Goal: Task Accomplishment & Management: Complete application form

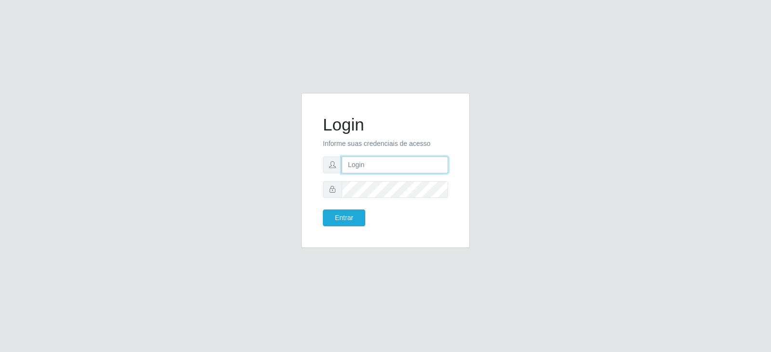
click at [369, 171] on input "text" at bounding box center [395, 165] width 107 height 17
type input "J"
type input "[EMAIL_ADDRESS][DOMAIN_NAME]"
click at [323, 210] on button "Entrar" at bounding box center [344, 218] width 42 height 17
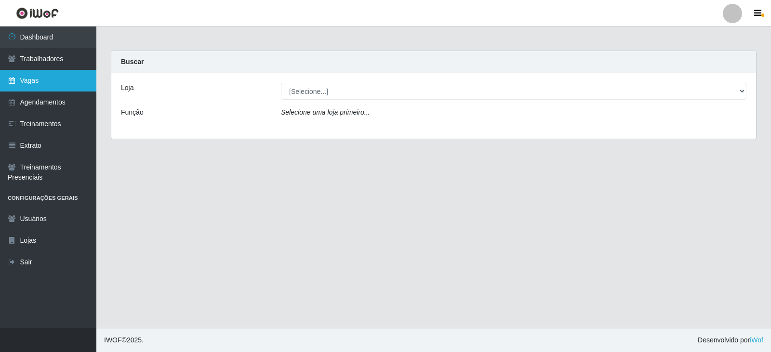
click at [45, 79] on link "Vagas" at bounding box center [48, 81] width 96 height 22
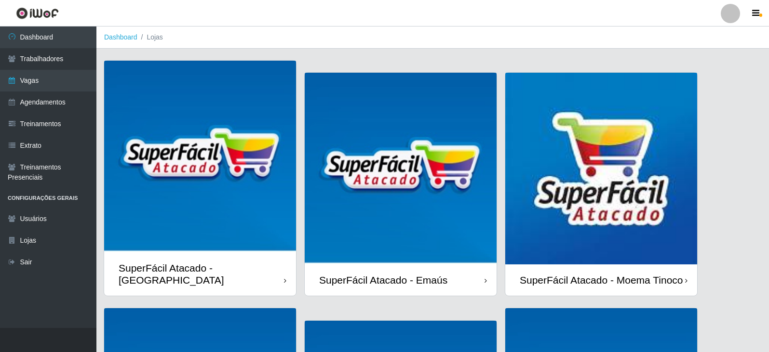
click at [652, 274] on div "SuperFácil Atacado - Moema Tinoco" at bounding box center [601, 280] width 163 height 12
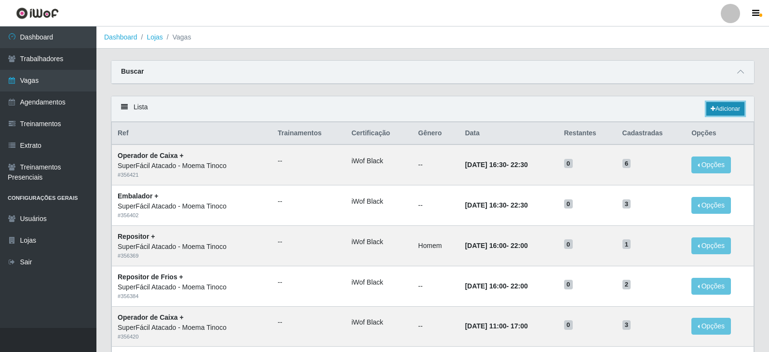
click at [729, 106] on link "Adicionar" at bounding box center [725, 108] width 38 height 13
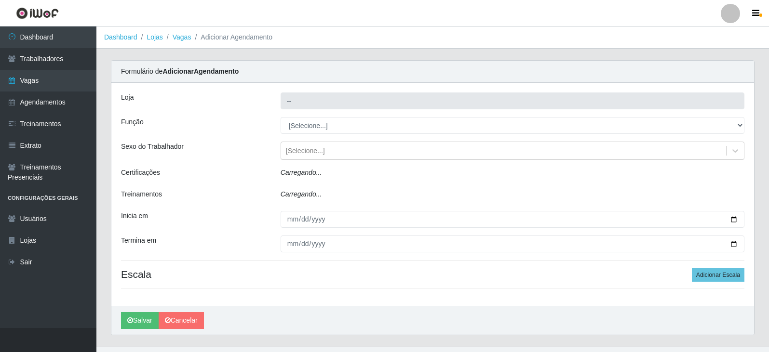
type input "SuperFácil Atacado - Moema Tinoco"
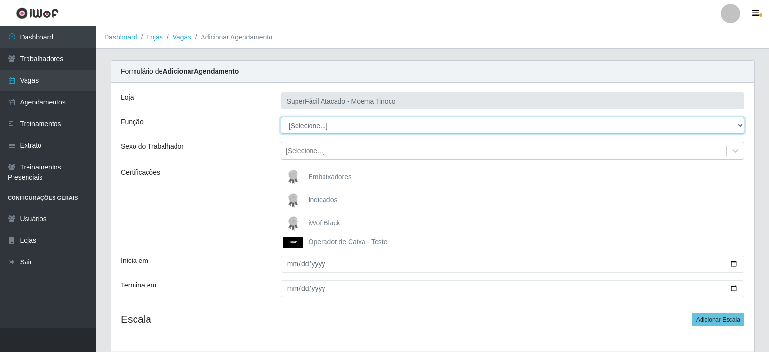
click at [741, 124] on select "[Selecione...] Embalador Embalador + Embalador ++ Operador de Caixa Operador de…" at bounding box center [513, 125] width 464 height 17
select select "1"
click at [281, 117] on select "[Selecione...] Embalador Embalador + Embalador ++ Operador de Caixa Operador de…" at bounding box center [513, 125] width 464 height 17
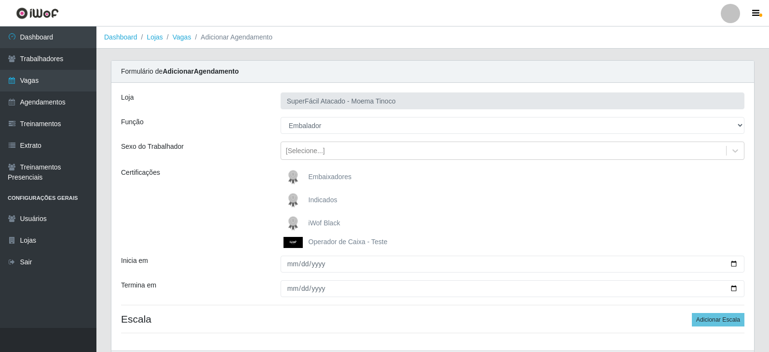
click at [324, 224] on span "iWof Black" at bounding box center [325, 223] width 32 height 8
click at [0, 0] on input "iWof Black" at bounding box center [0, 0] width 0 height 0
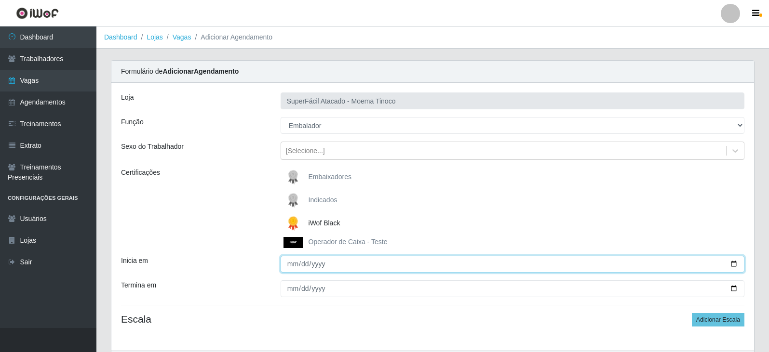
click at [731, 266] on input "Inicia em" at bounding box center [513, 264] width 464 height 17
type input "[DATE]"
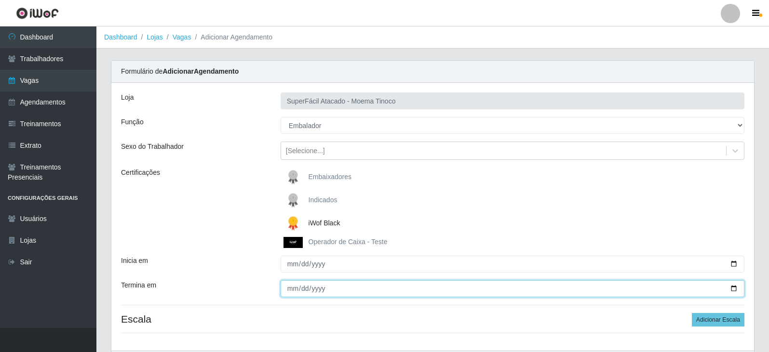
click at [295, 289] on input "Termina em" at bounding box center [513, 289] width 464 height 17
click at [733, 288] on input "Termina em" at bounding box center [513, 289] width 464 height 17
type input "[DATE]"
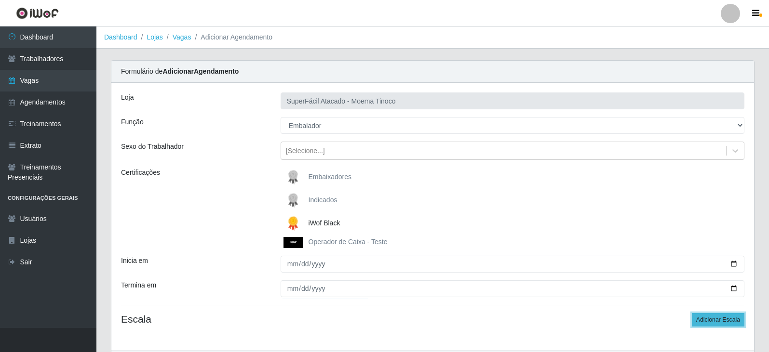
click at [724, 321] on button "Adicionar Escala" at bounding box center [718, 319] width 53 height 13
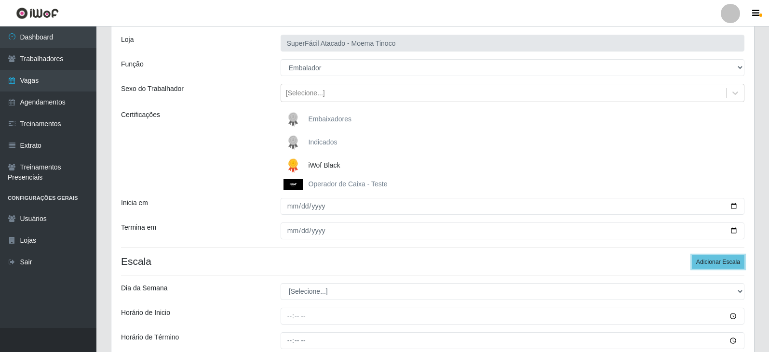
scroll to position [70, 0]
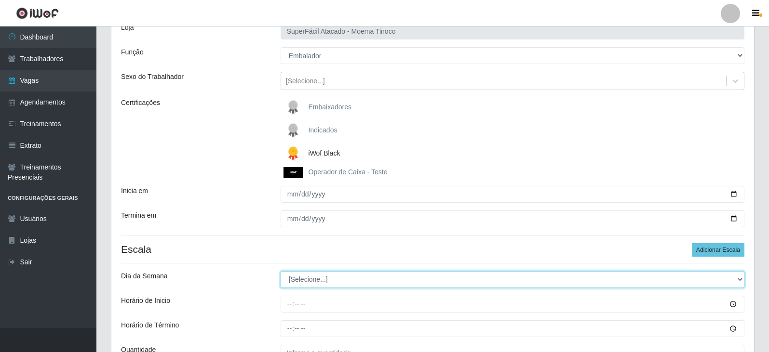
click at [737, 281] on select "[Selecione...] Segunda Terça Quarta Quinta Sexta Sábado Domingo" at bounding box center [513, 279] width 464 height 17
select select "5"
click at [281, 271] on select "[Selecione...] Segunda Terça Quarta Quinta Sexta Sábado Domingo" at bounding box center [513, 279] width 464 height 17
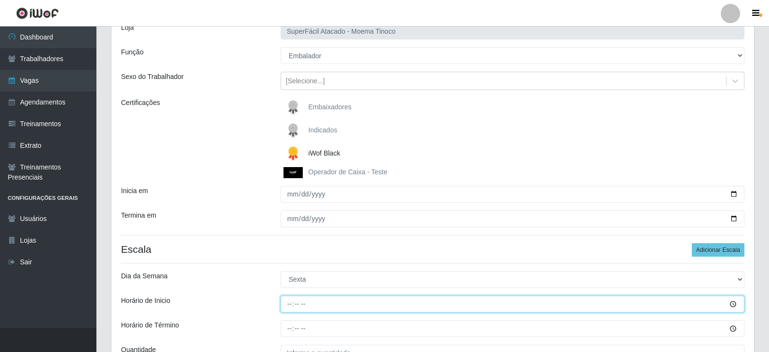
click at [291, 306] on input "Horário de Inicio" at bounding box center [513, 304] width 464 height 17
type input "08:00"
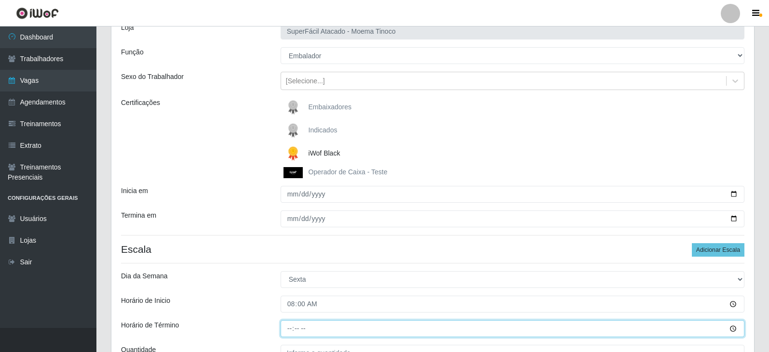
click at [287, 329] on input "Horário de Término" at bounding box center [513, 329] width 464 height 17
type input "14:00"
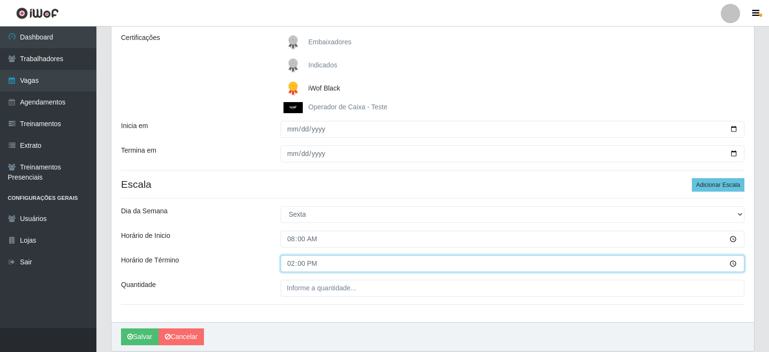
scroll to position [135, 0]
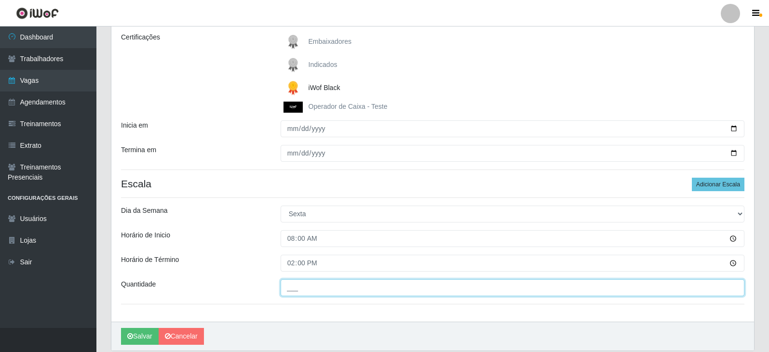
click at [293, 290] on input "___" at bounding box center [513, 288] width 464 height 17
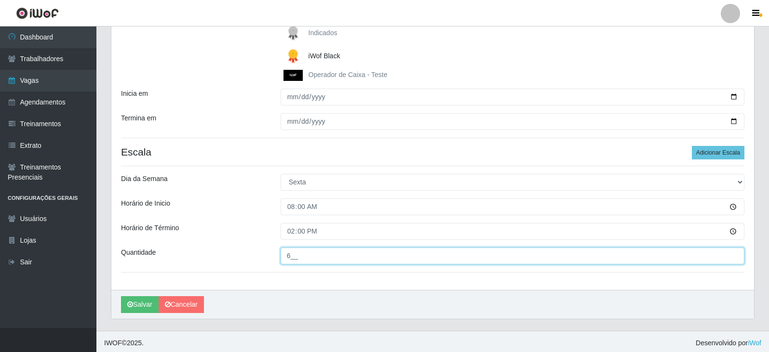
scroll to position [171, 0]
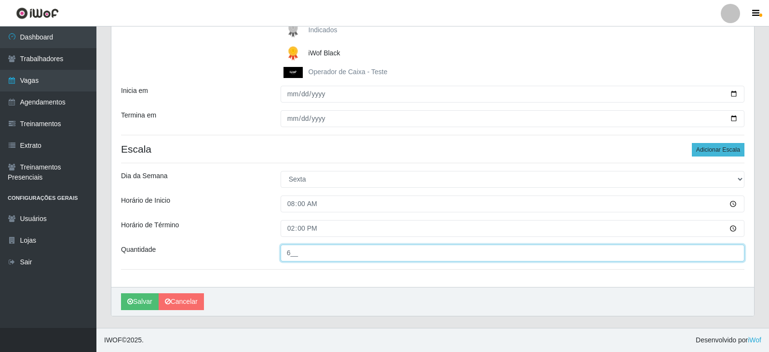
type input "6__"
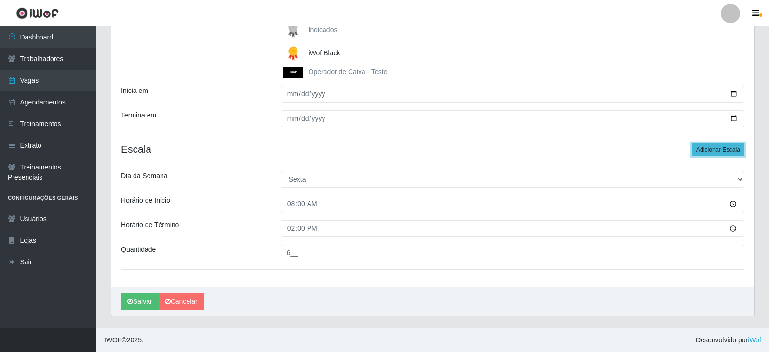
click at [722, 153] on button "Adicionar Escala" at bounding box center [718, 149] width 53 height 13
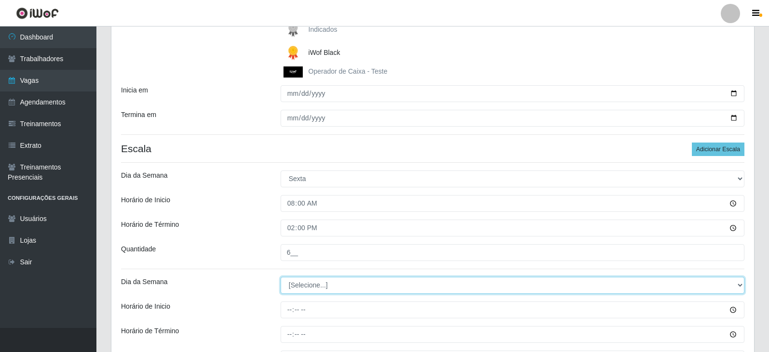
click at [738, 285] on select "[Selecione...] Segunda Terça Quarta Quinta Sexta Sábado Domingo" at bounding box center [513, 285] width 464 height 17
select select "5"
click at [281, 277] on select "[Selecione...] Segunda Terça Quarta Quinta Sexta Sábado Domingo" at bounding box center [513, 285] width 464 height 17
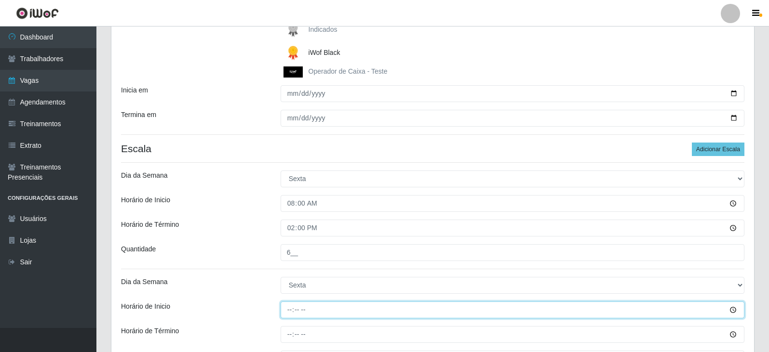
click at [291, 311] on input "Horário de Inicio" at bounding box center [513, 310] width 464 height 17
type input "16:30"
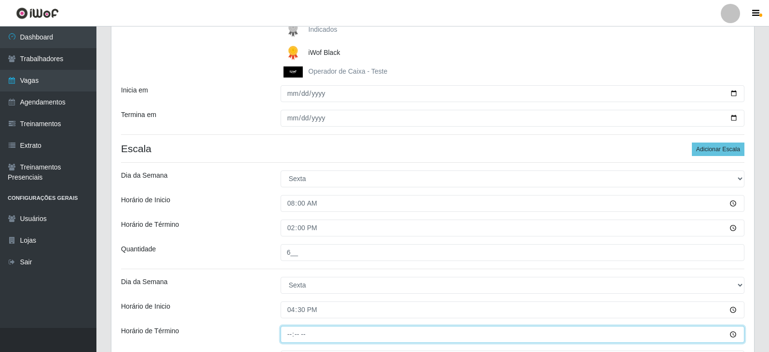
click at [288, 335] on input "Horário de Término" at bounding box center [513, 334] width 464 height 17
type input "22:30"
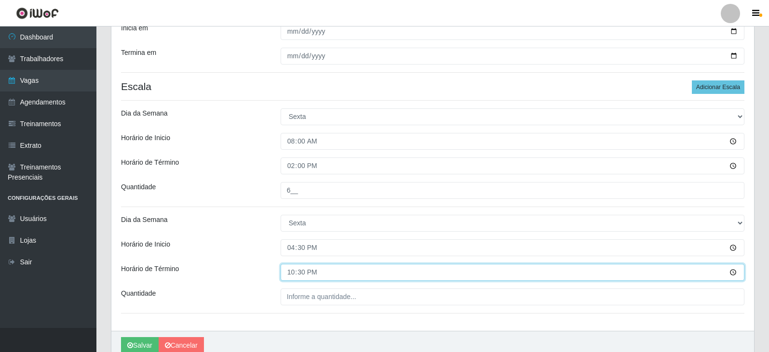
scroll to position [234, 0]
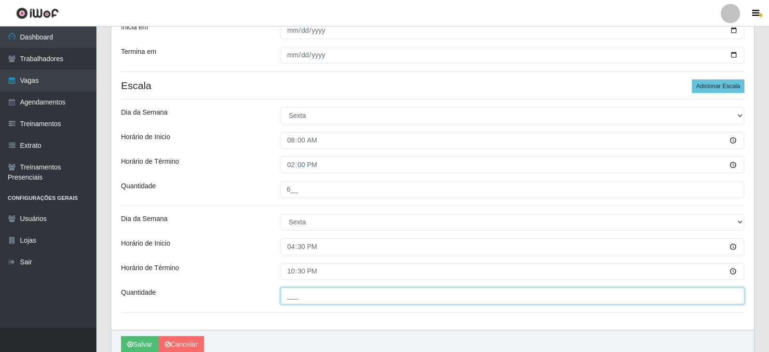
click at [300, 303] on input "___" at bounding box center [513, 296] width 464 height 17
type input "6__"
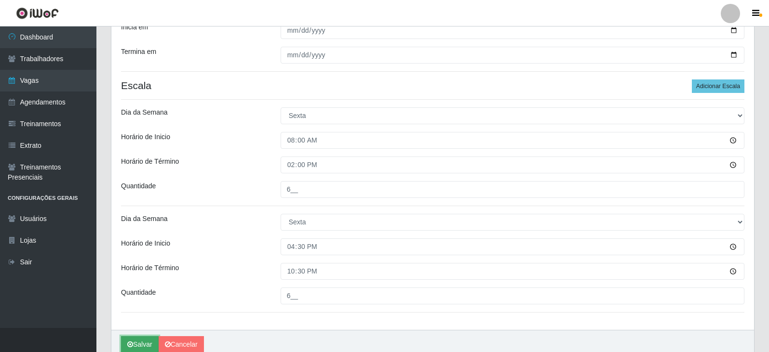
click at [147, 343] on button "Salvar" at bounding box center [140, 344] width 38 height 17
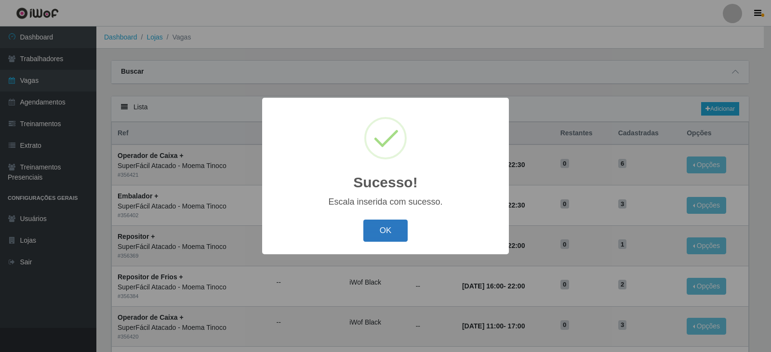
click at [400, 238] on button "OK" at bounding box center [385, 231] width 45 height 23
